Goal: Task Accomplishment & Management: Manage account settings

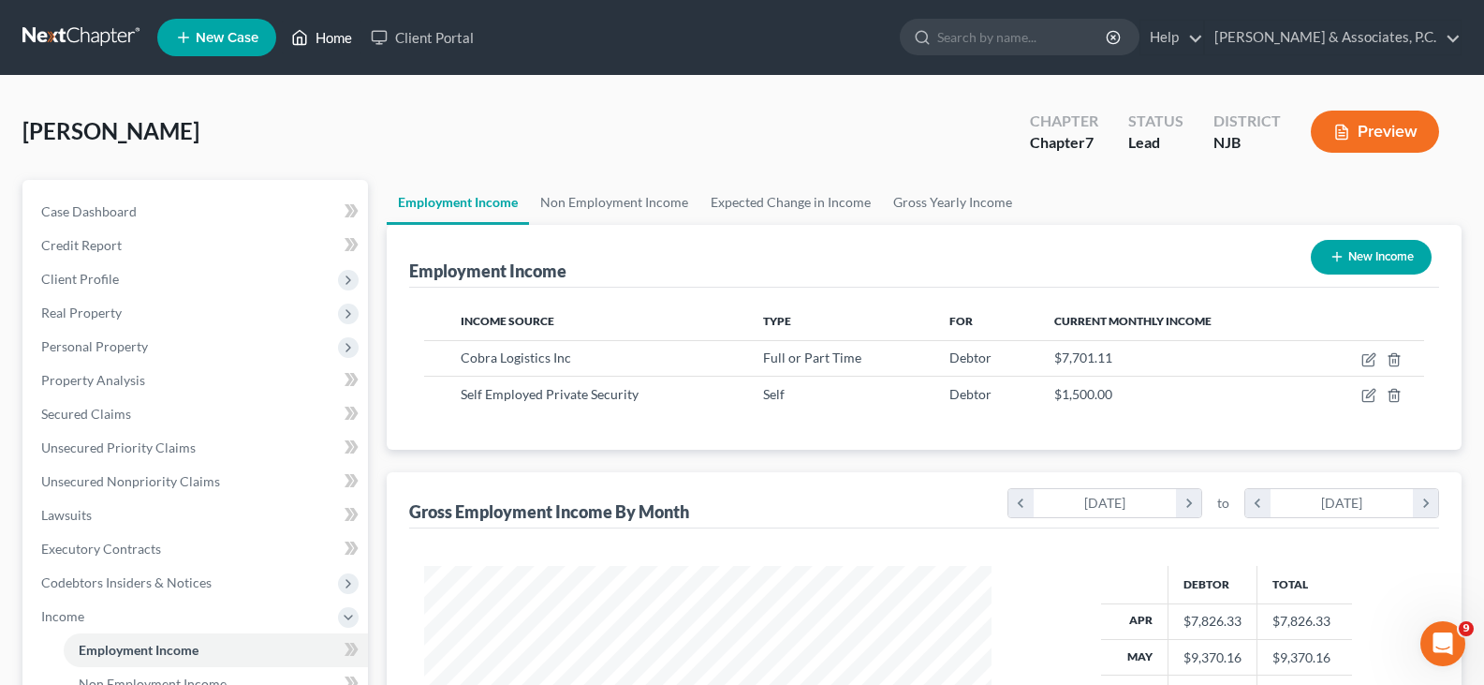
click at [332, 36] on link "Home" at bounding box center [322, 38] width 80 height 34
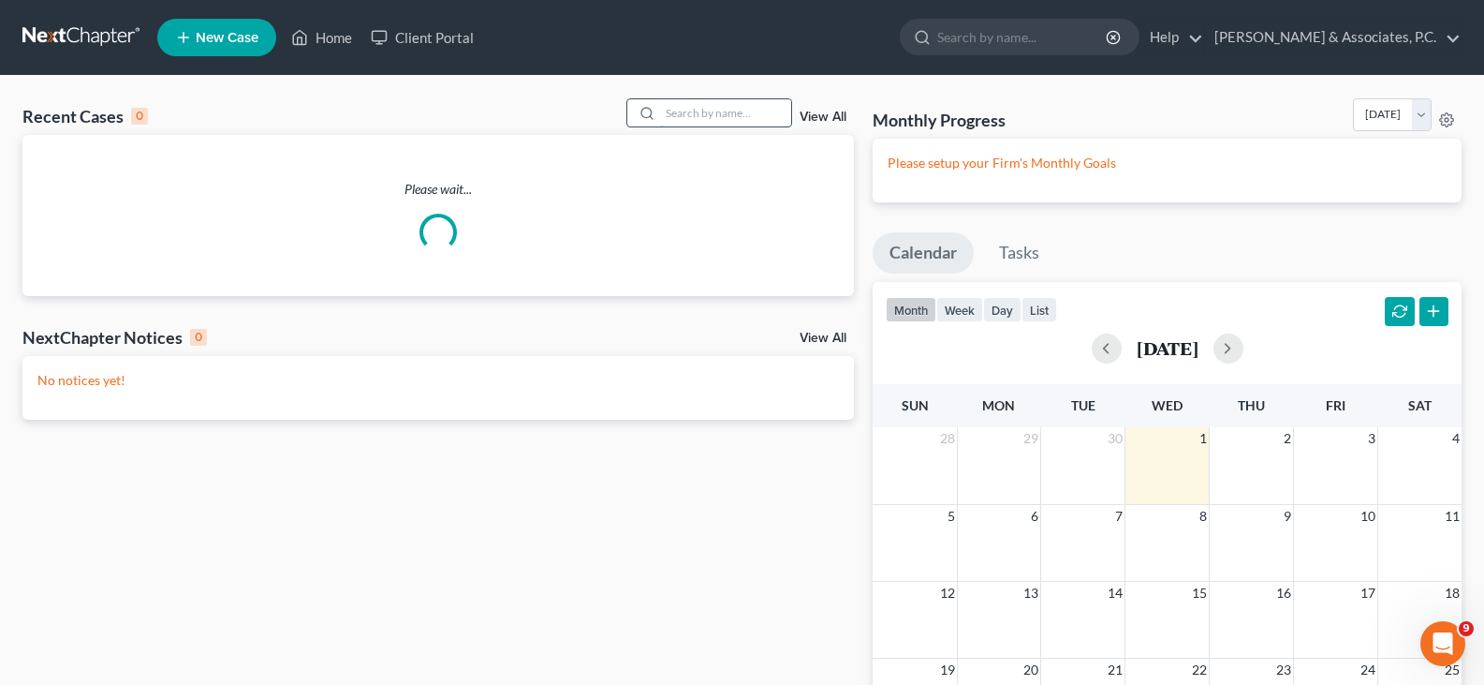
click at [725, 117] on input "search" at bounding box center [725, 112] width 131 height 27
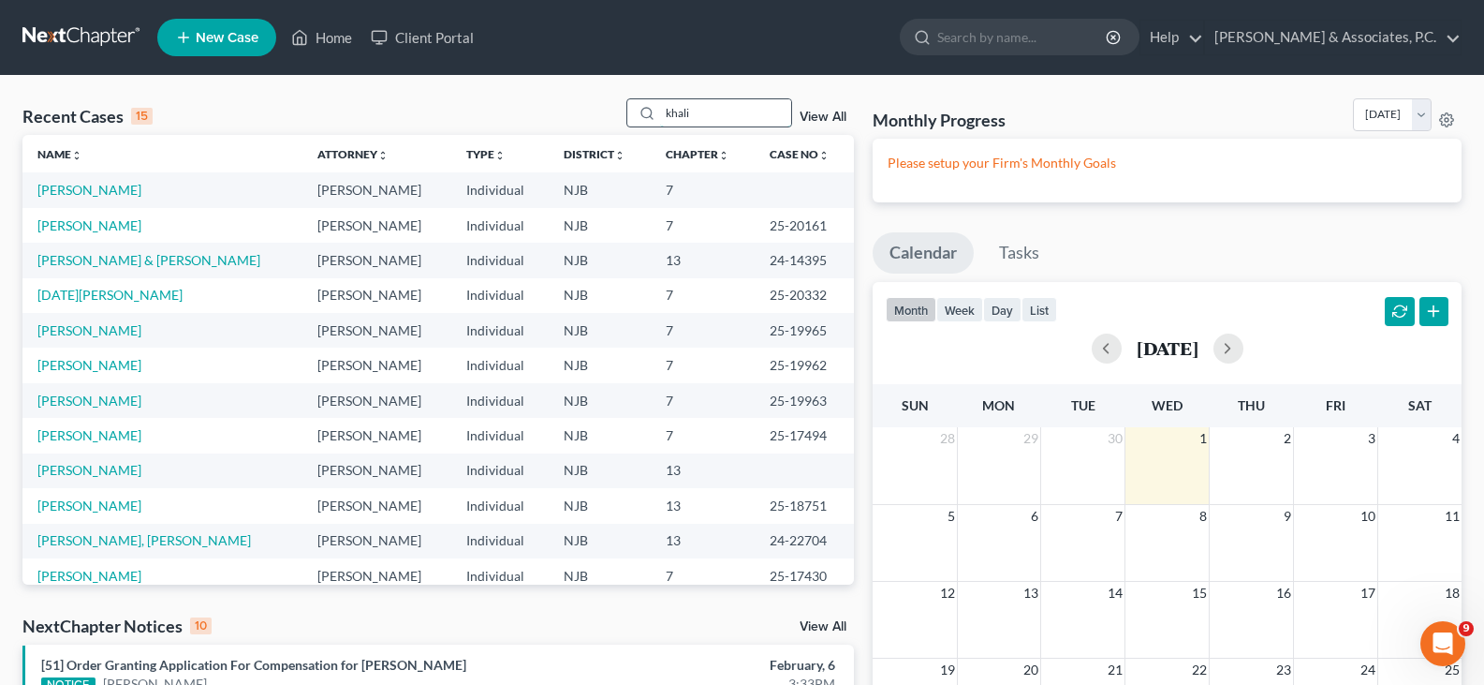
type input "khali"
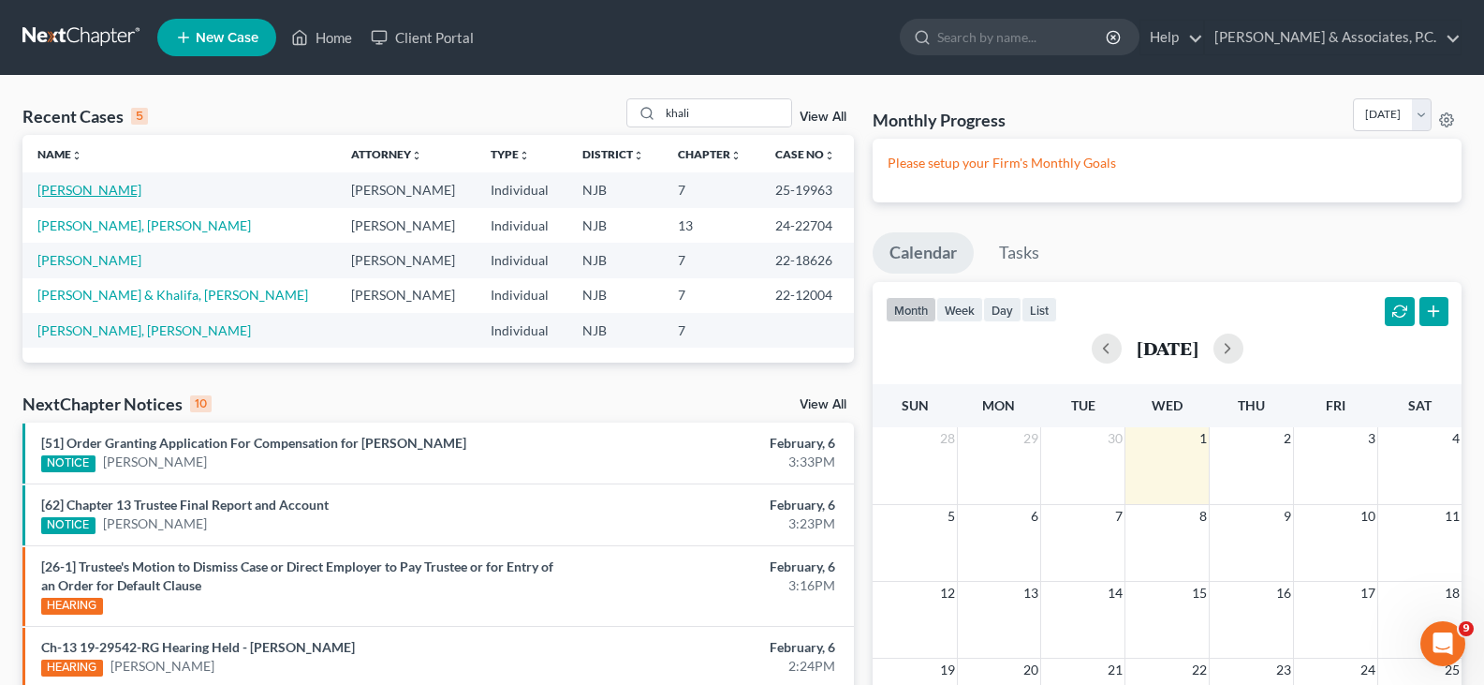
click at [68, 196] on link "[PERSON_NAME]" at bounding box center [89, 190] width 104 height 16
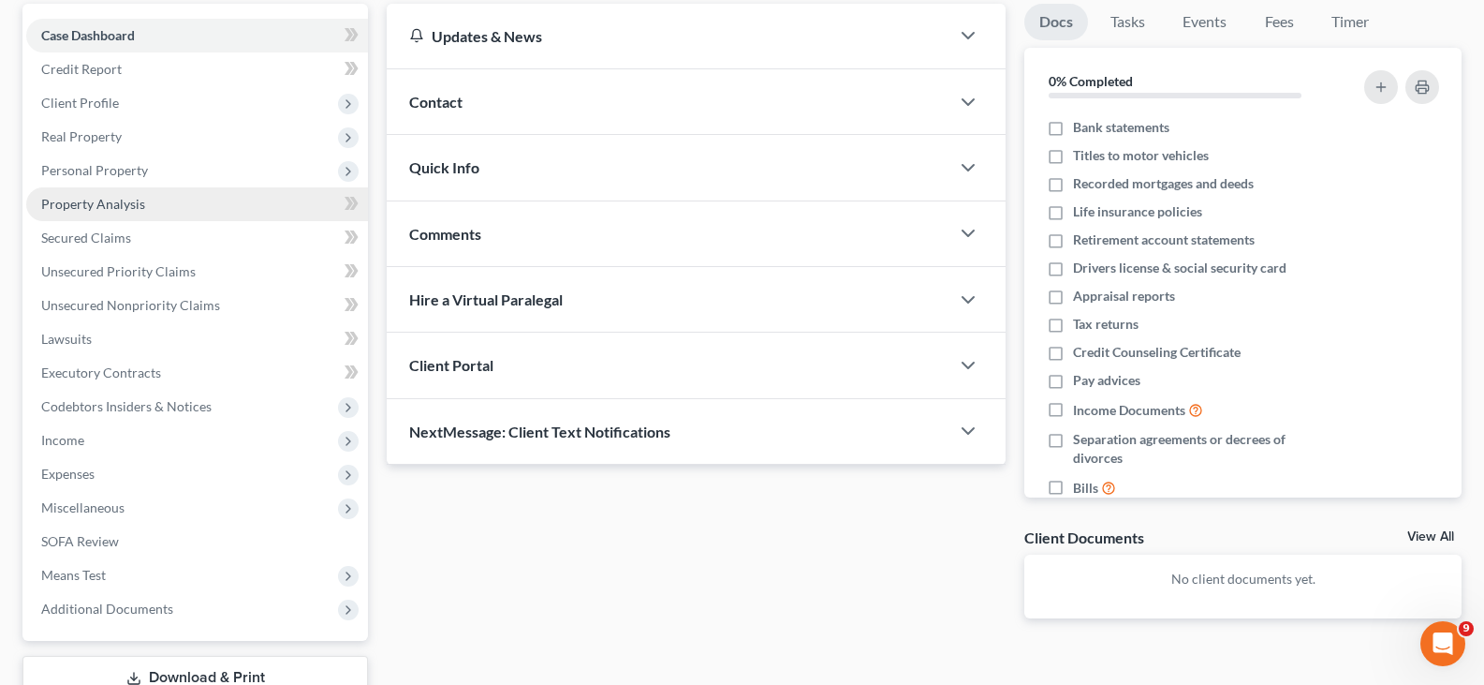
scroll to position [187, 0]
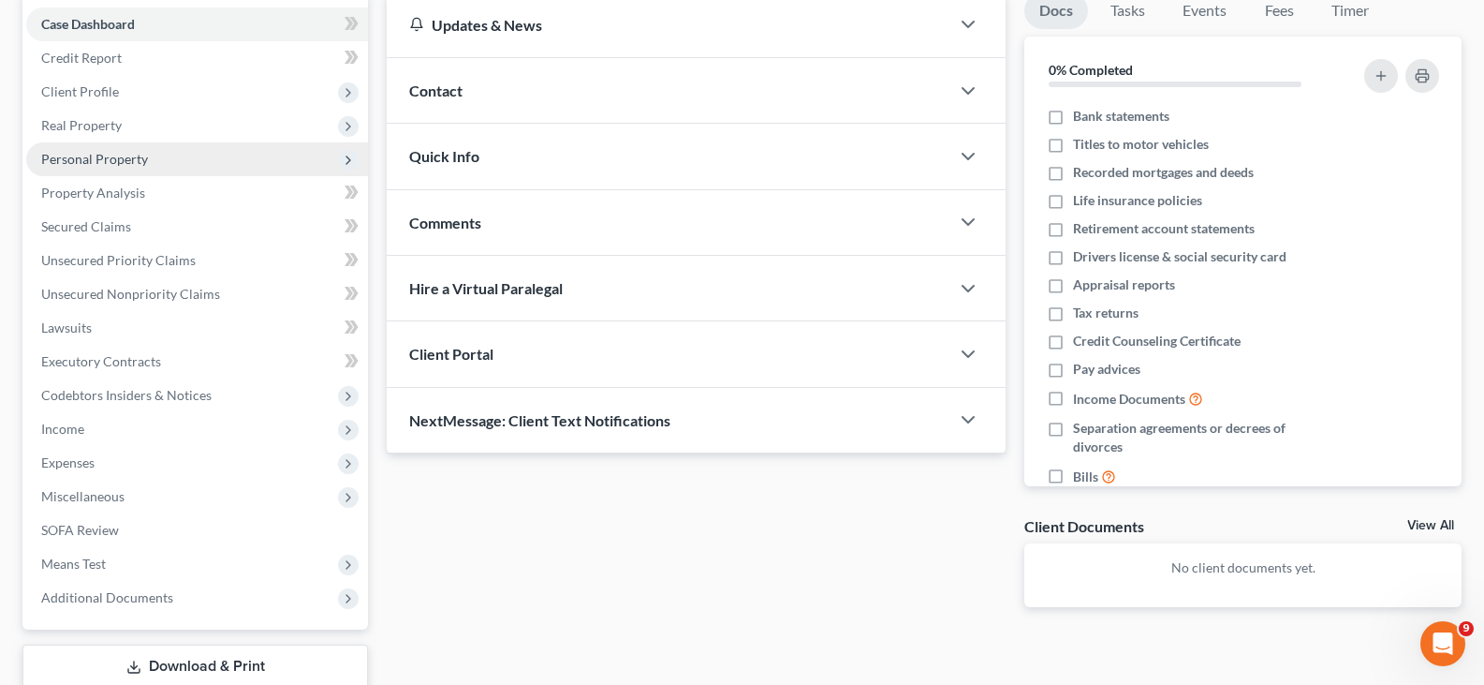
click at [83, 160] on span "Personal Property" at bounding box center [94, 159] width 107 height 16
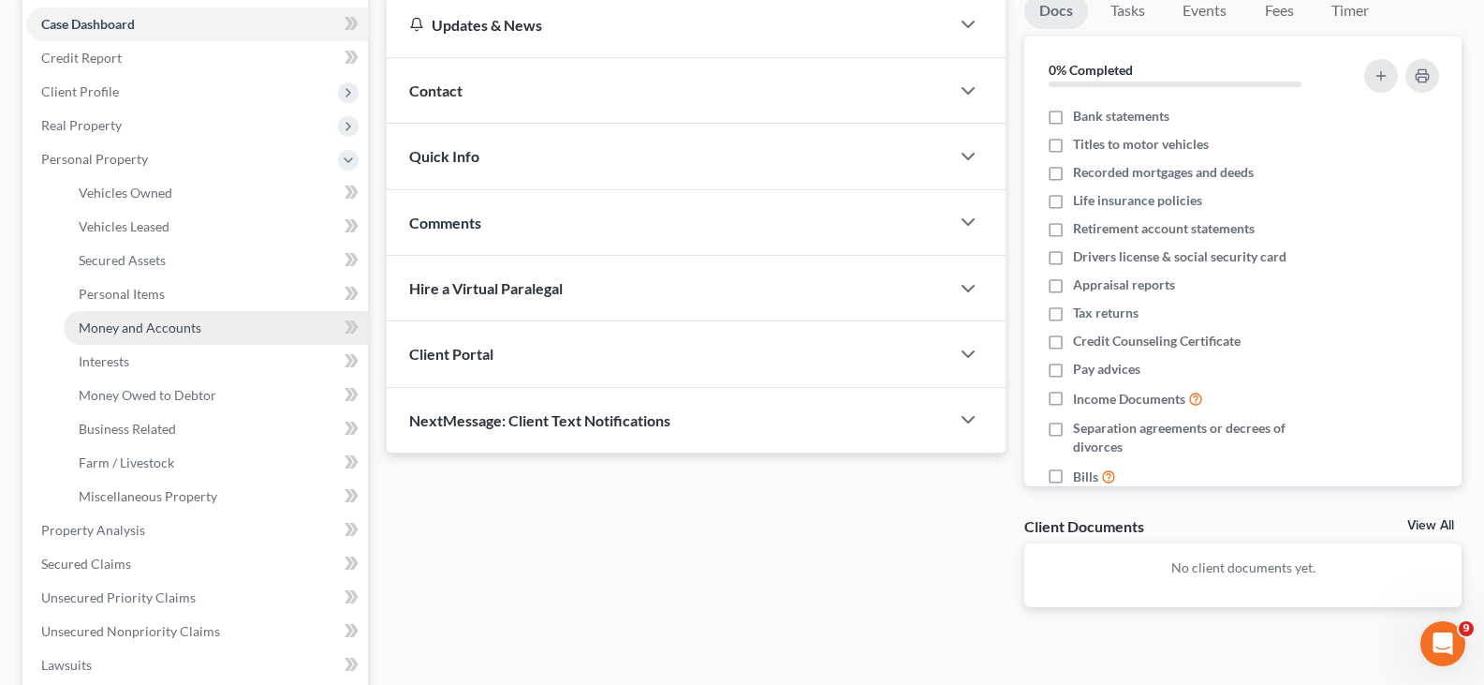
click at [128, 329] on span "Money and Accounts" at bounding box center [140, 327] width 123 height 16
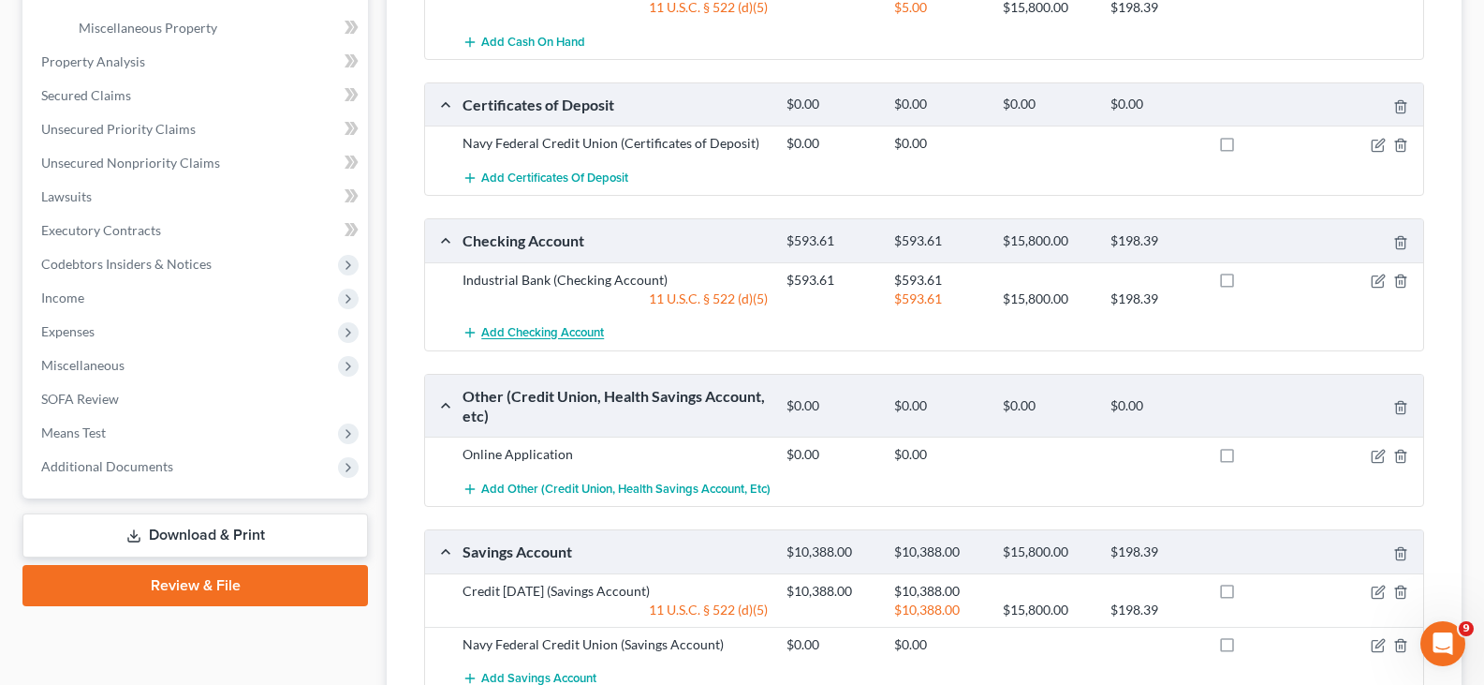
scroll to position [749, 0]
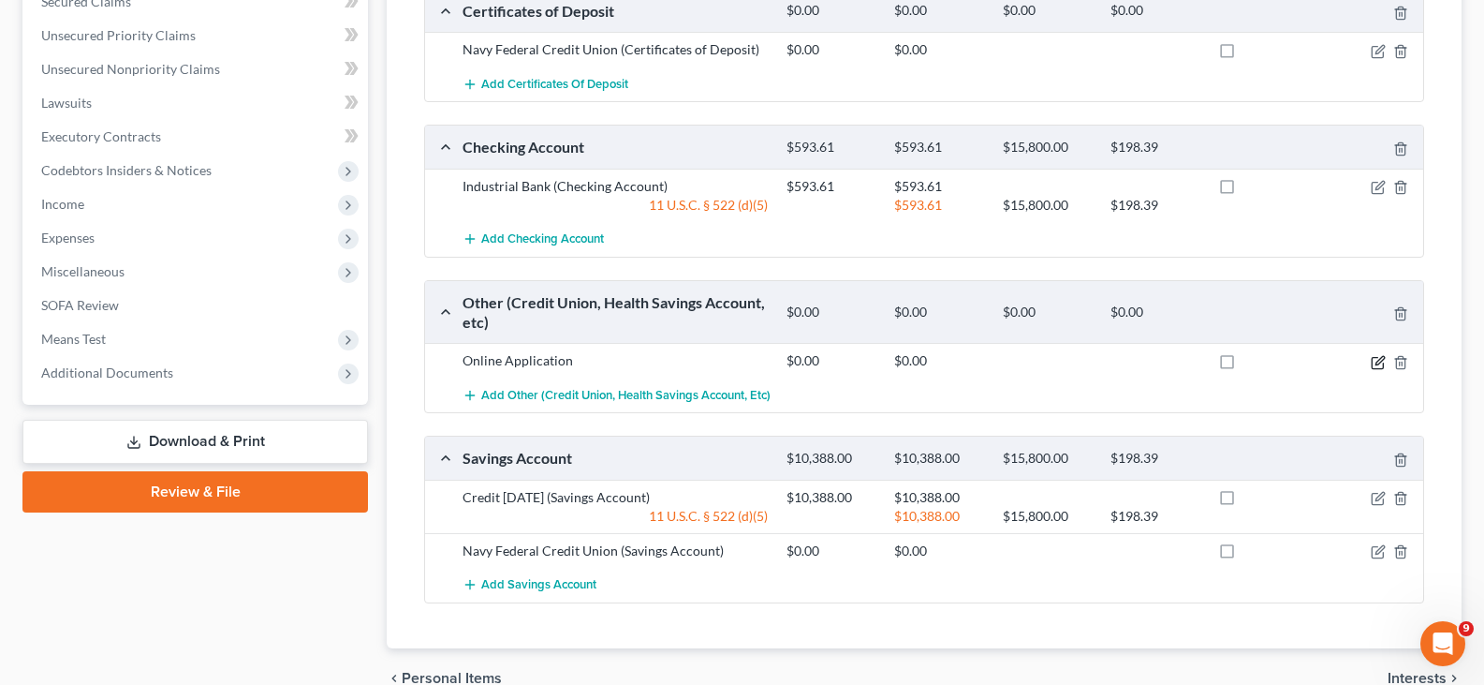
click at [1378, 362] on icon "button" at bounding box center [1378, 362] width 15 height 15
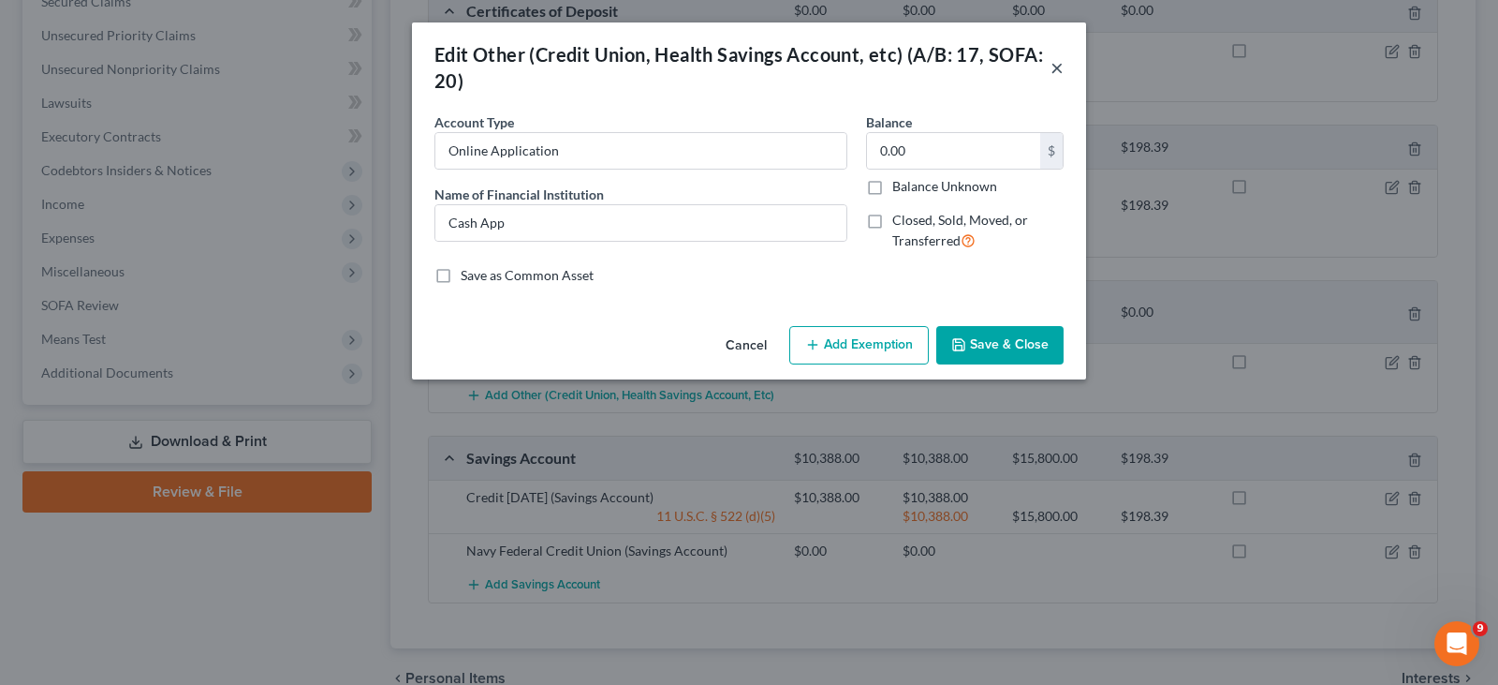
click at [1058, 62] on button "×" at bounding box center [1057, 67] width 13 height 22
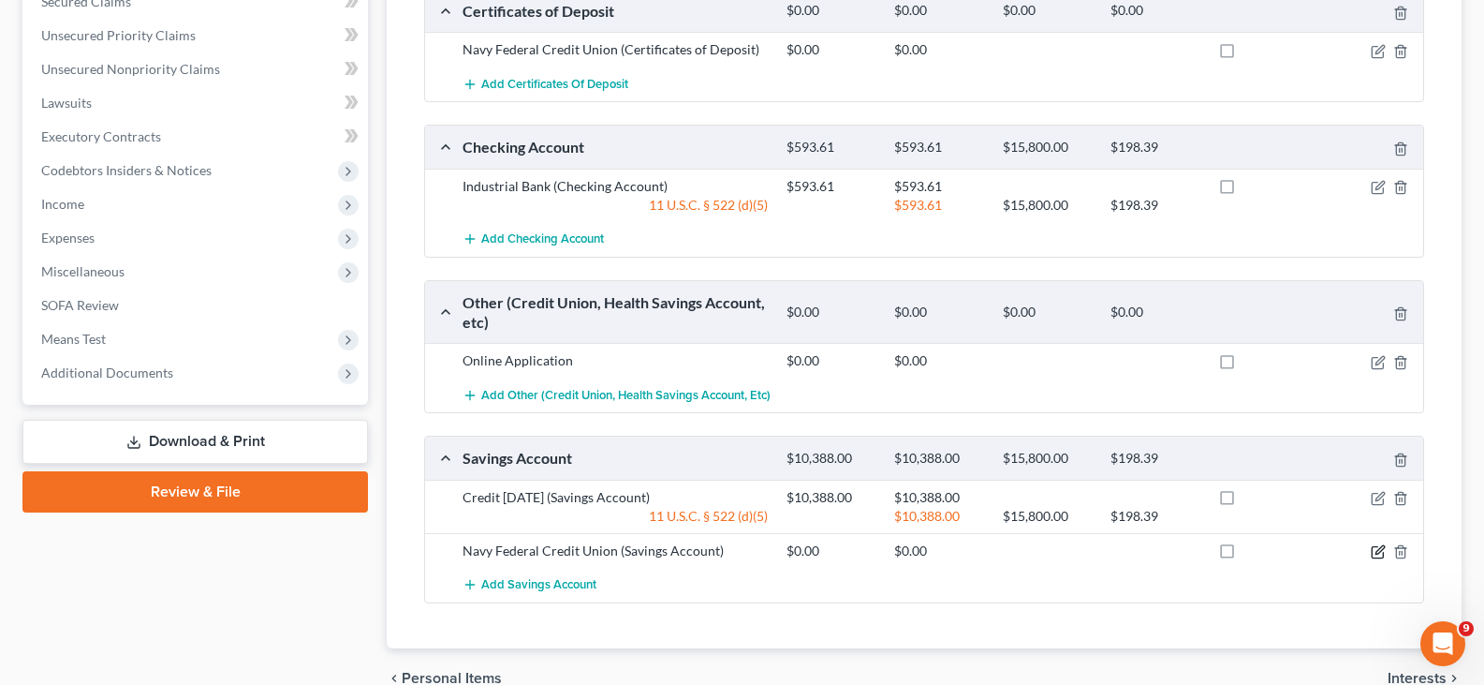
click at [1373, 548] on icon "button" at bounding box center [1378, 551] width 15 height 15
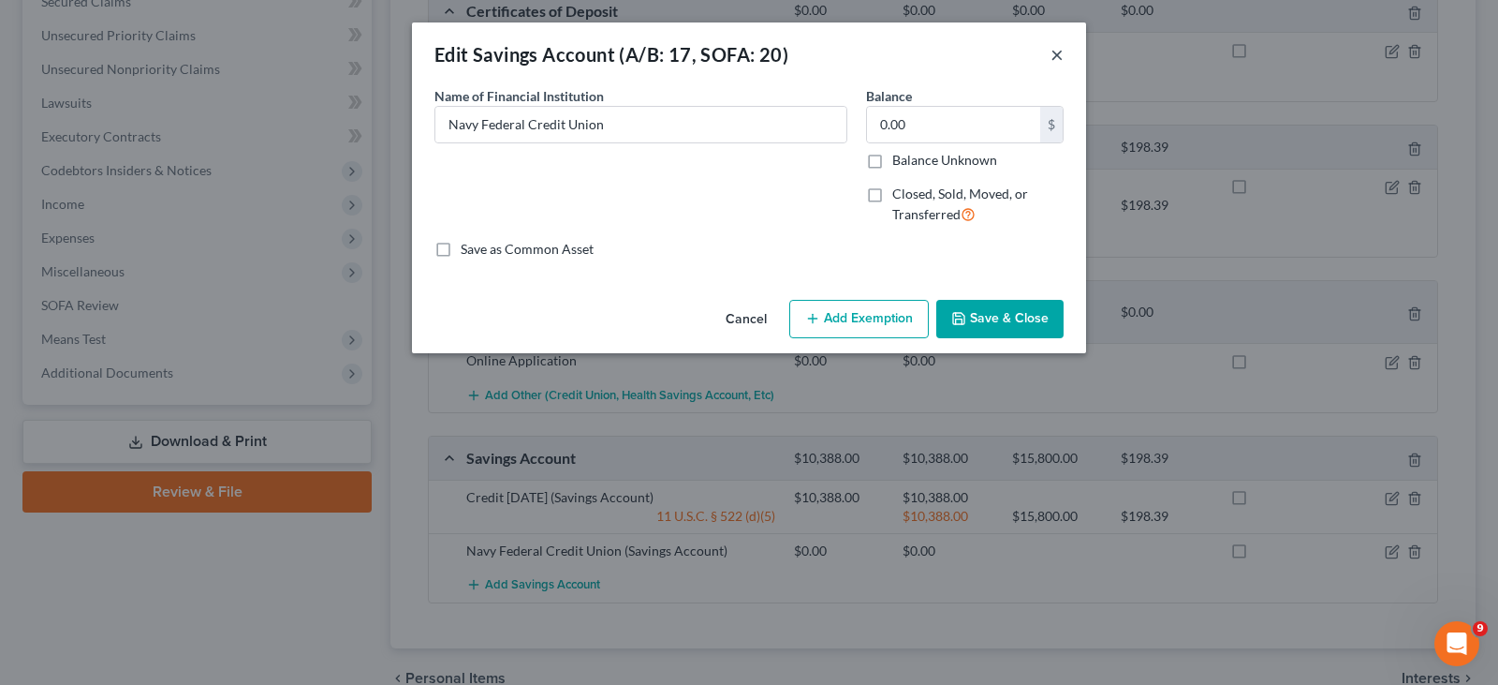
click at [1060, 50] on button "×" at bounding box center [1057, 54] width 13 height 22
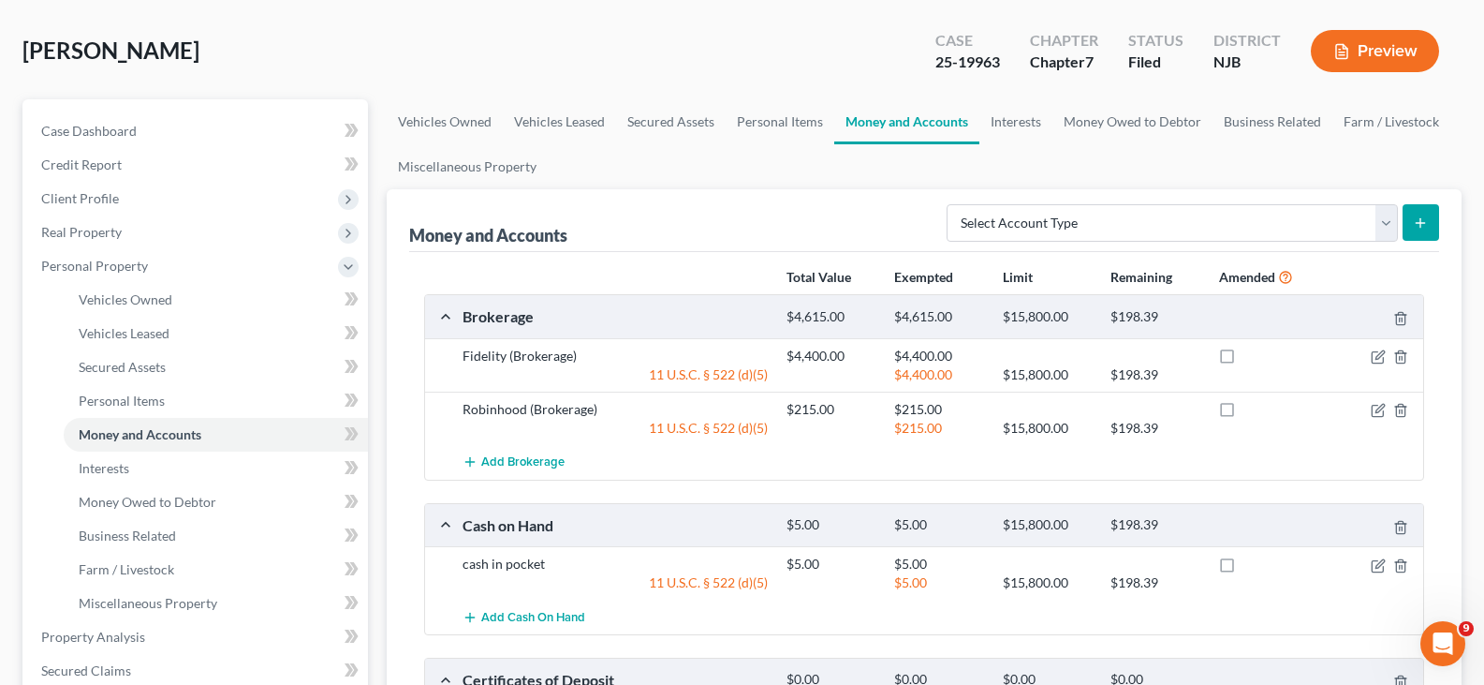
scroll to position [0, 0]
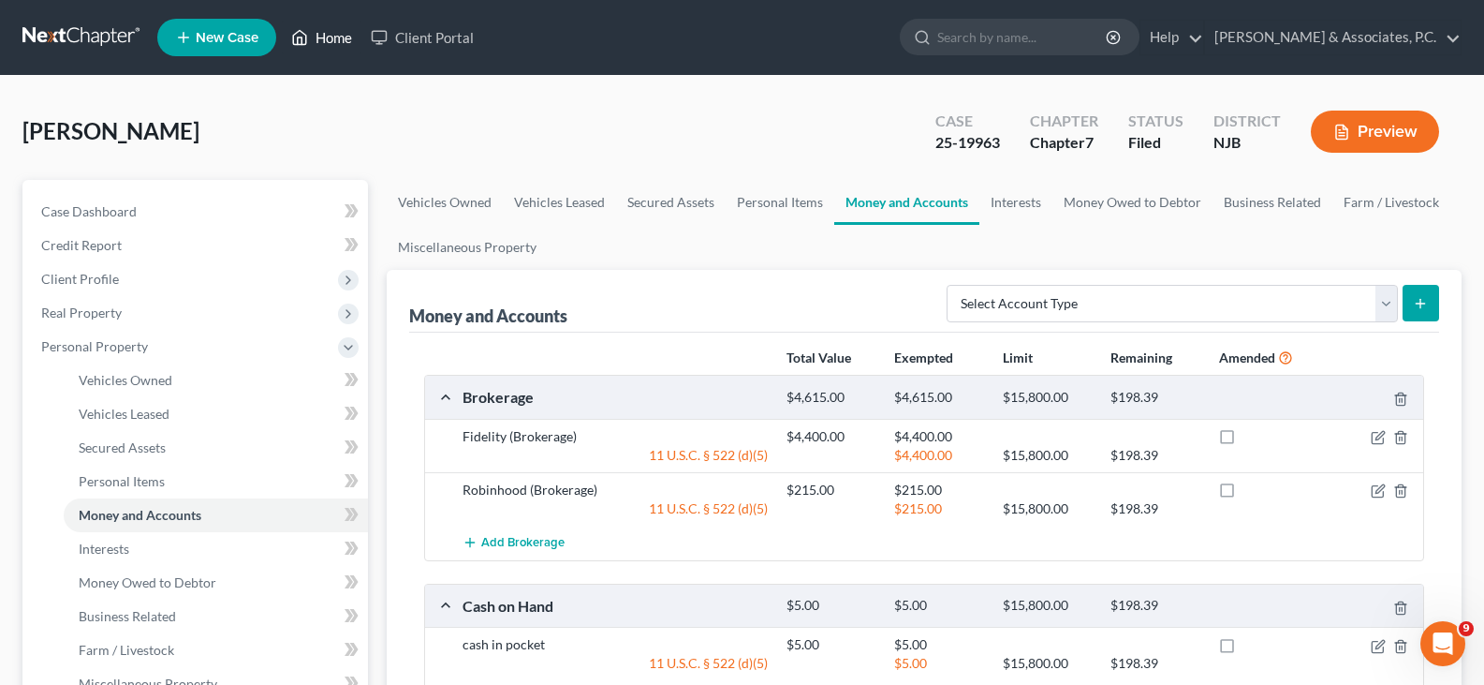
drag, startPoint x: 340, startPoint y: 36, endPoint x: 346, endPoint y: 23, distance: 13.8
click at [340, 36] on link "Home" at bounding box center [322, 38] width 80 height 34
